Goal: Transaction & Acquisition: Subscribe to service/newsletter

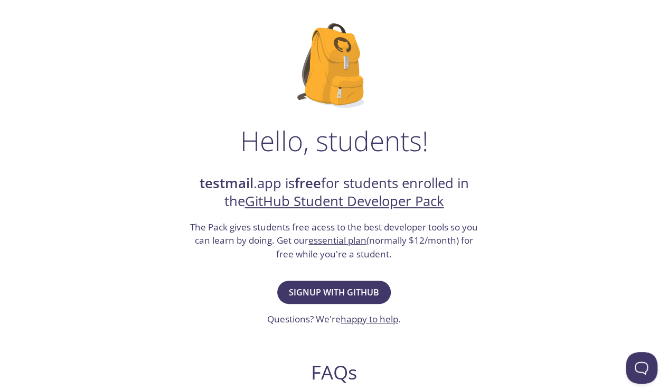
click at [379, 289] on button "Signup with GitHub" at bounding box center [333, 291] width 113 height 23
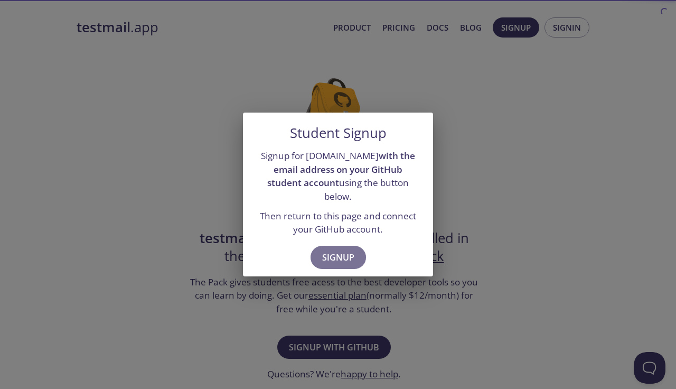
click at [340, 250] on span "Signup" at bounding box center [338, 257] width 32 height 15
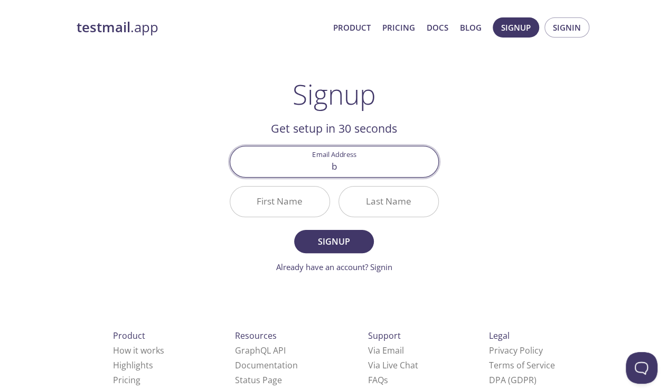
type input "[EMAIL_ADDRESS][DOMAIN_NAME]"
click at [285, 198] on input "First Name" at bounding box center [279, 201] width 99 height 30
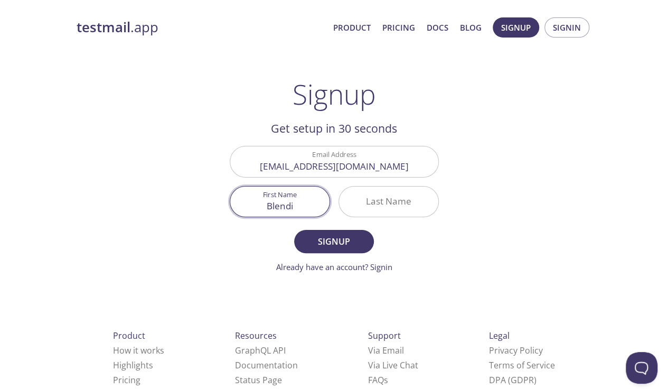
type input "Blendi"
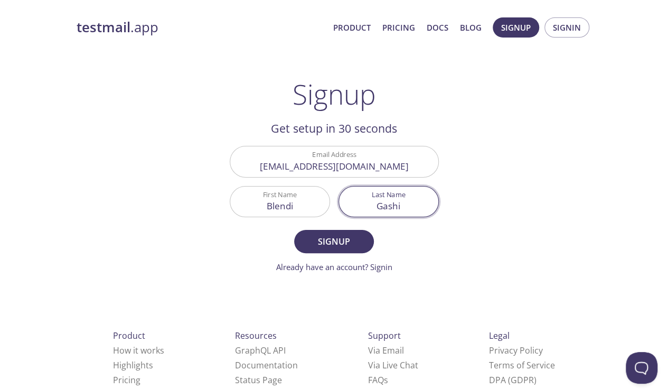
type input "Gashi"
click at [294, 230] on button "Signup" at bounding box center [333, 241] width 79 height 23
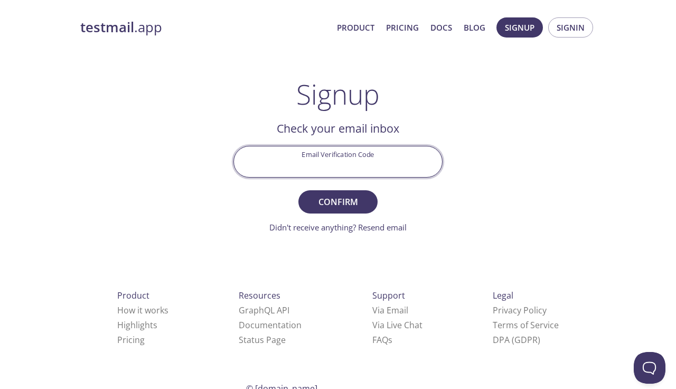
click at [339, 157] on input "Email Verification Code" at bounding box center [338, 161] width 208 height 30
type input "AJP327S"
click at [298, 190] on button "Confirm" at bounding box center [337, 201] width 79 height 23
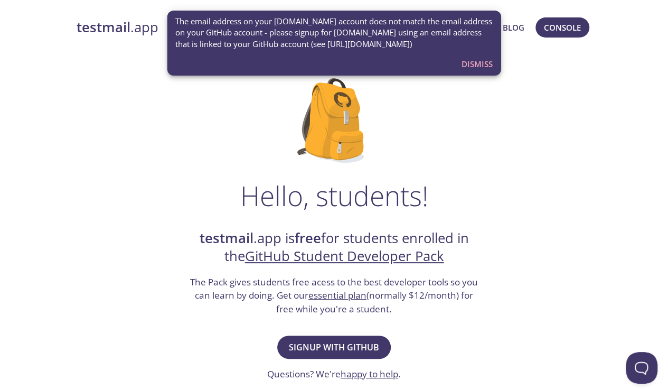
click at [113, 26] on strong "testmail" at bounding box center [104, 27] width 54 height 18
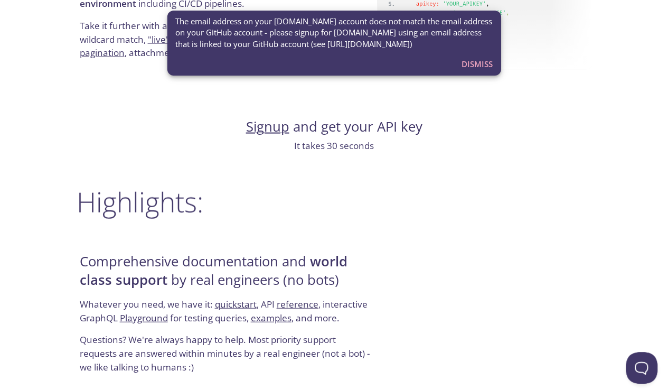
scroll to position [1113, 0]
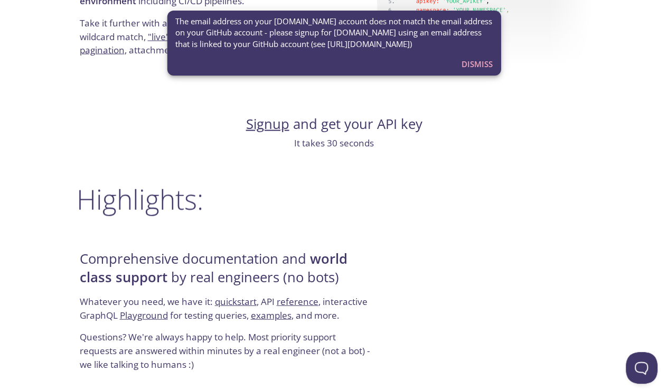
click at [556, 272] on div "Comprehensive documentation and world class support by real engineers (no bots)…" at bounding box center [334, 310] width 515 height 127
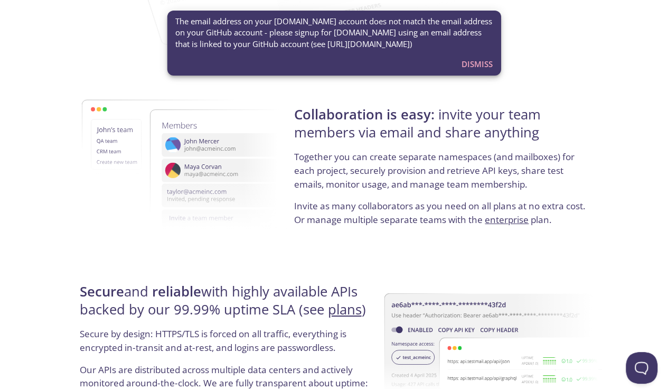
scroll to position [1796, 0]
